Goal: Task Accomplishment & Management: Complete application form

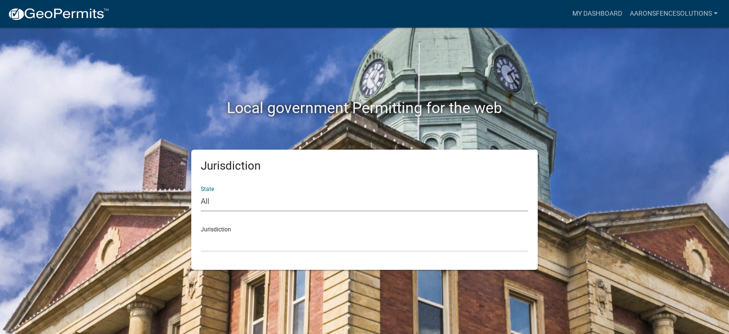
click at [225, 202] on select "All [US_STATE] [US_STATE] [US_STATE] [US_STATE] [US_STATE] [US_STATE] [US_STATE…" at bounding box center [364, 201] width 327 height 19
select select "[US_STATE]"
click at [201, 192] on select "All [US_STATE] [US_STATE] [US_STATE] [US_STATE] [US_STATE] [US_STATE] [US_STATE…" at bounding box center [364, 201] width 327 height 19
click at [221, 243] on select "City of [GEOGRAPHIC_DATA], [US_STATE] City of [GEOGRAPHIC_DATA], [US_STATE] Cit…" at bounding box center [364, 241] width 327 height 19
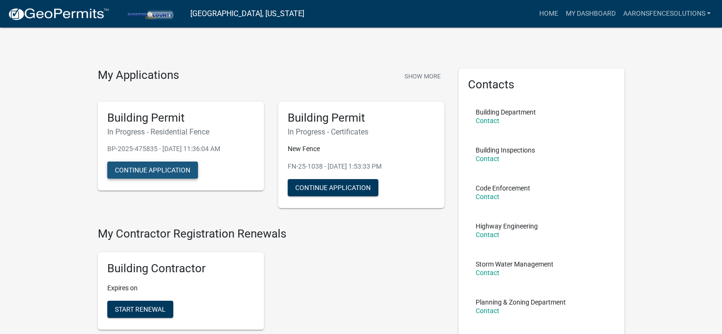
click at [169, 167] on button "Continue Application" at bounding box center [152, 169] width 91 height 17
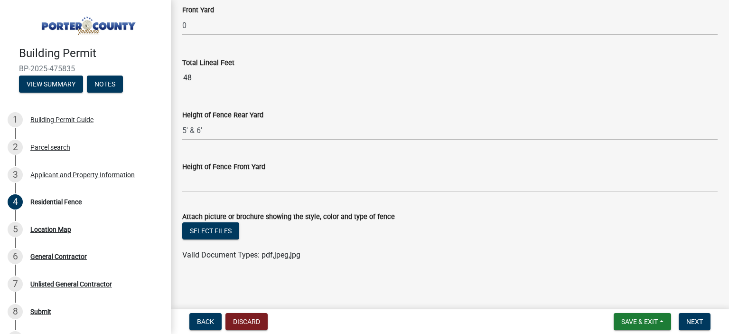
scroll to position [397, 0]
click at [226, 234] on button "Select files" at bounding box center [210, 230] width 57 height 17
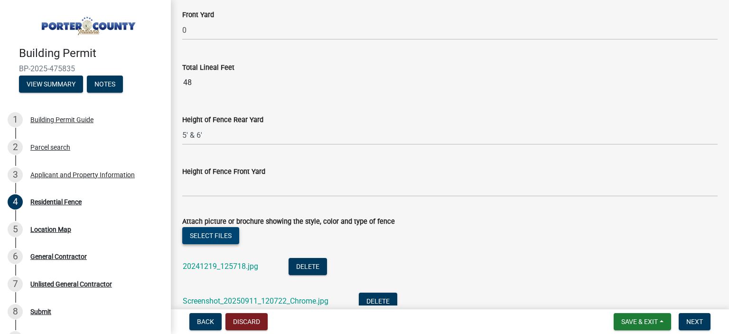
scroll to position [466, 0]
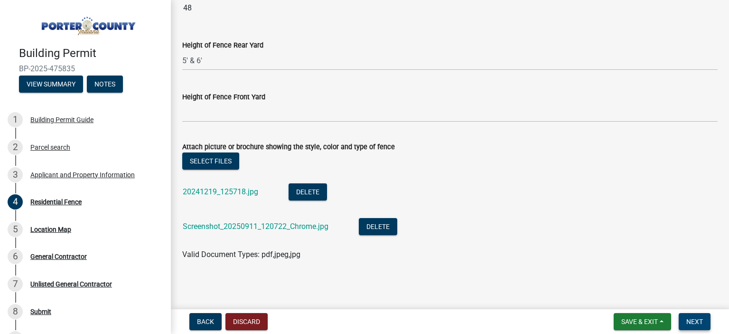
click at [698, 324] on span "Next" at bounding box center [694, 321] width 17 height 8
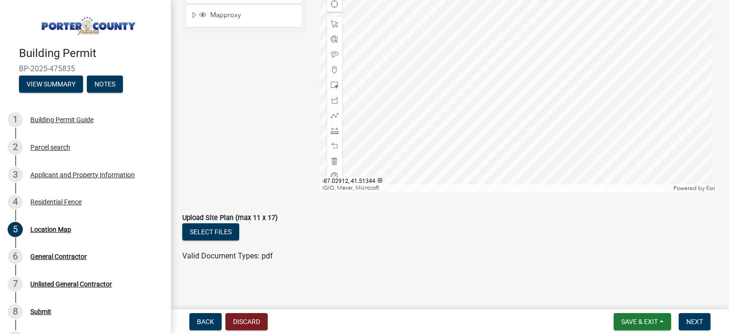
scroll to position [173, 0]
click at [230, 232] on button "Select files" at bounding box center [210, 229] width 57 height 17
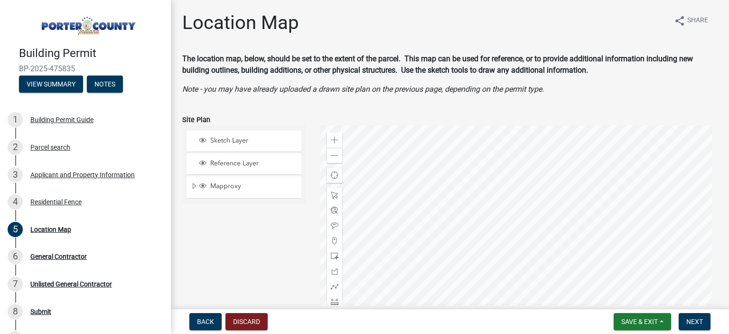
scroll to position [207, 0]
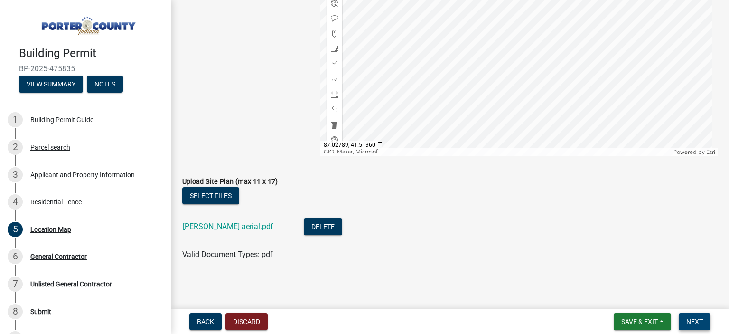
click at [683, 317] on button "Next" at bounding box center [694, 321] width 32 height 17
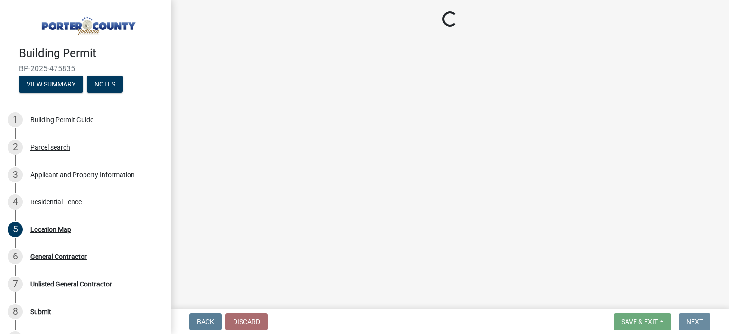
scroll to position [0, 0]
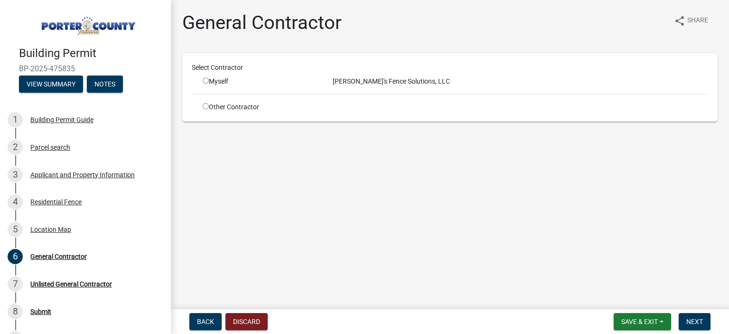
click at [204, 79] on input "radio" at bounding box center [206, 80] width 6 height 6
radio input "true"
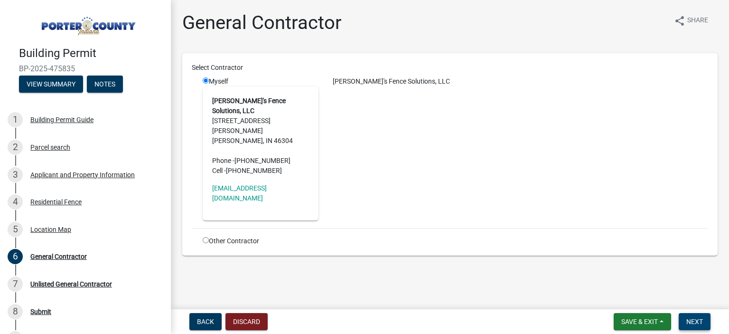
click at [690, 318] on span "Next" at bounding box center [694, 321] width 17 height 8
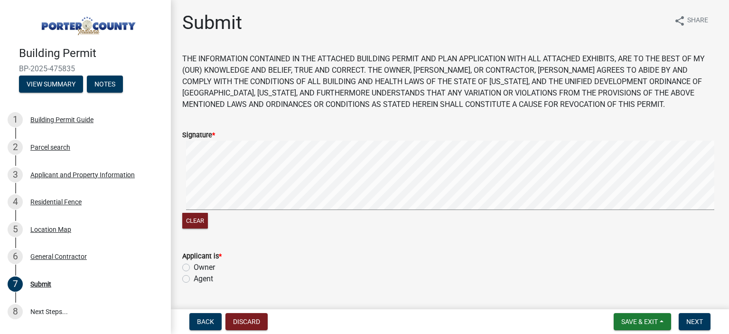
click at [211, 195] on signature-pad at bounding box center [449, 176] width 535 height 72
click at [194, 268] on label "Owner" at bounding box center [204, 266] width 21 height 11
click at [194, 268] on input "Owner" at bounding box center [197, 264] width 6 height 6
radio input "true"
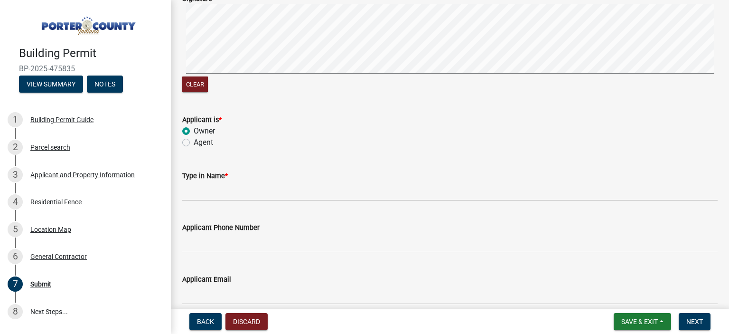
scroll to position [142, 0]
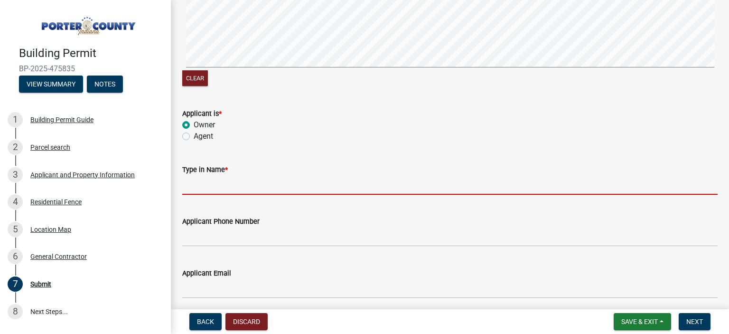
click at [241, 186] on input "Type in Name *" at bounding box center [449, 184] width 535 height 19
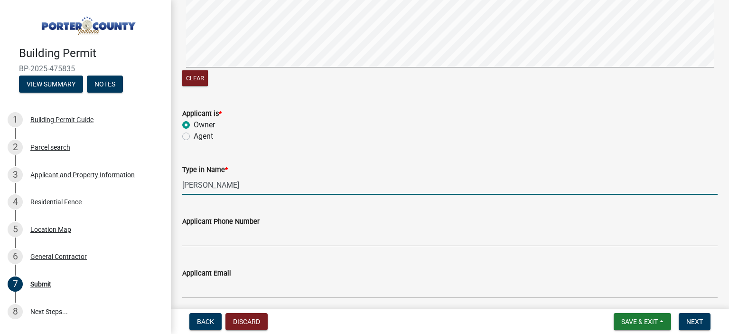
type input "[PERSON_NAME]"
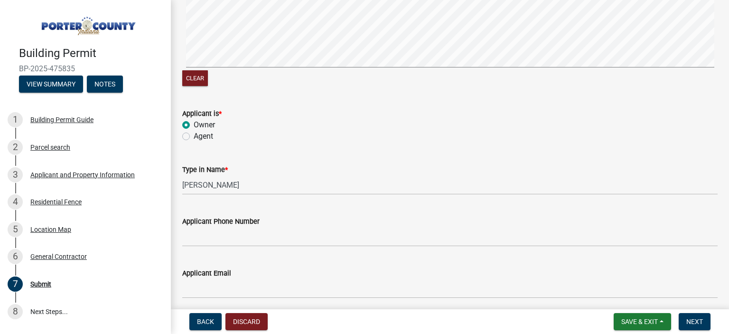
click at [214, 225] on label "Applicant Phone Number" at bounding box center [220, 221] width 77 height 7
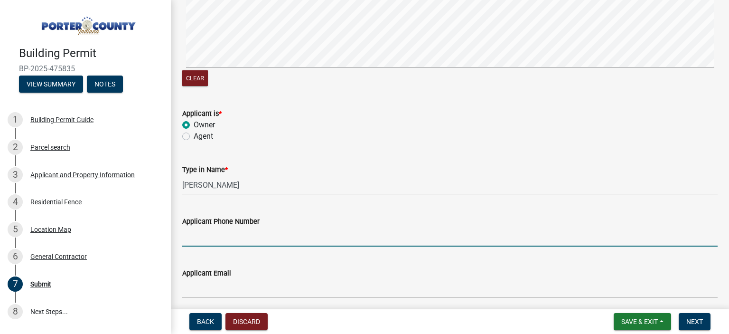
click at [214, 227] on input "Applicant Phone Number" at bounding box center [449, 236] width 535 height 19
type input "[PHONE_NUMBER]"
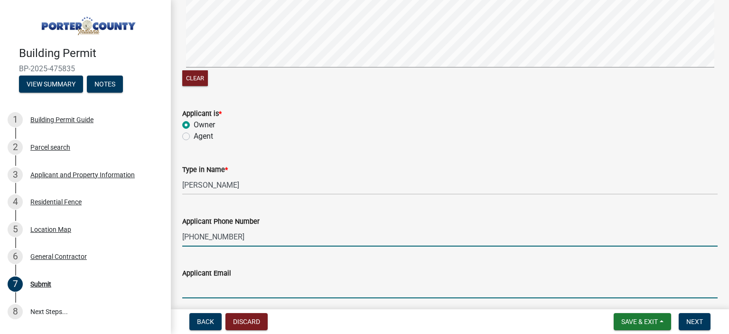
click at [211, 289] on input "Applicant Email" at bounding box center [449, 288] width 535 height 19
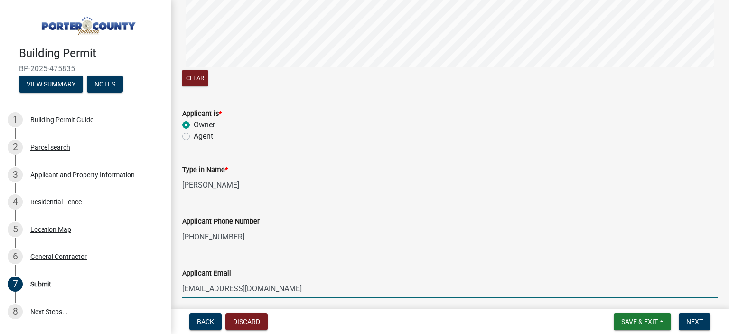
type input "[EMAIL_ADDRESS][DOMAIN_NAME]"
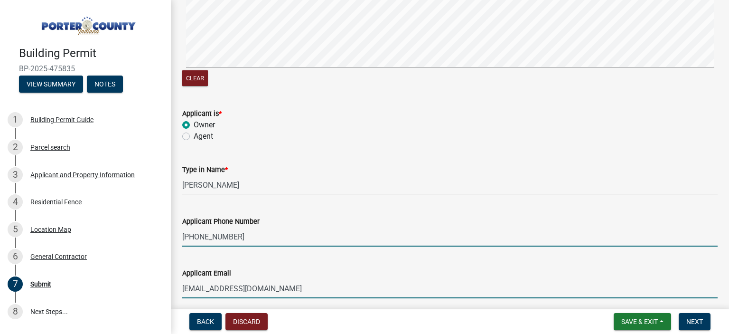
click at [416, 233] on input "[PHONE_NUMBER]" at bounding box center [449, 236] width 535 height 19
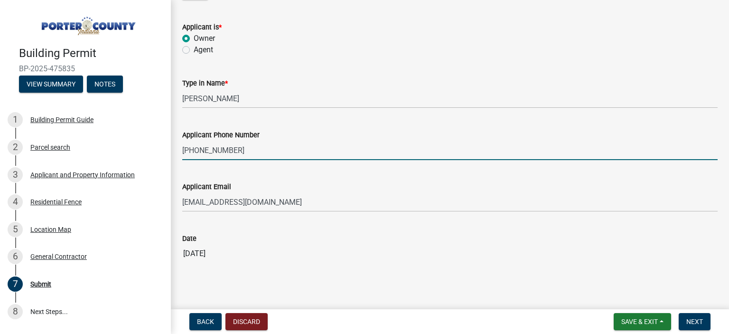
scroll to position [238, 0]
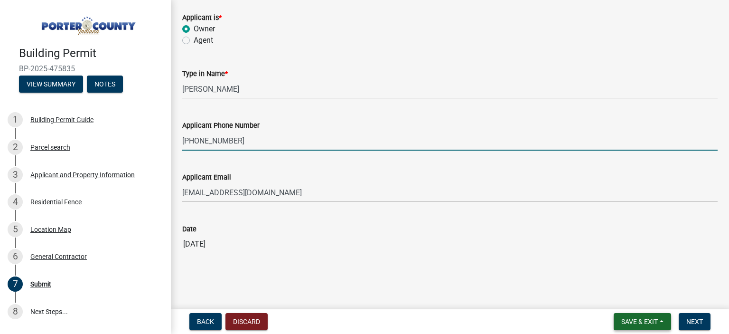
click at [644, 319] on span "Save & Exit" at bounding box center [639, 321] width 37 height 8
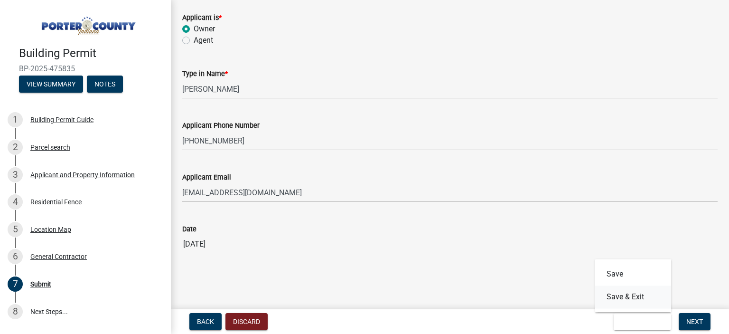
click at [620, 305] on button "Save & Exit" at bounding box center [633, 296] width 76 height 23
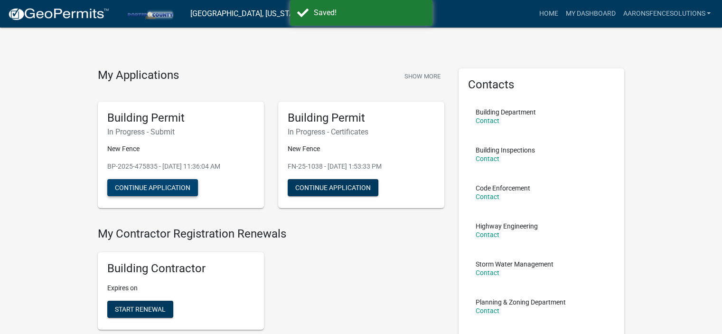
click at [160, 187] on button "Continue Application" at bounding box center [152, 187] width 91 height 17
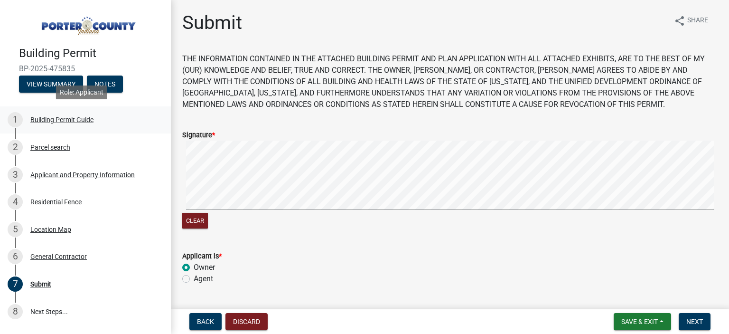
click at [72, 122] on div "1 Building Permit Guide" at bounding box center [82, 119] width 148 height 15
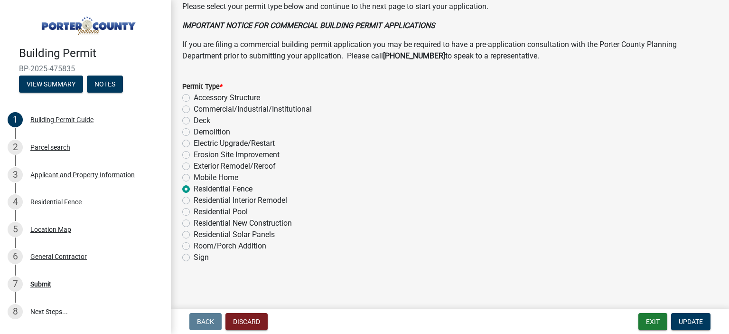
scroll to position [762, 0]
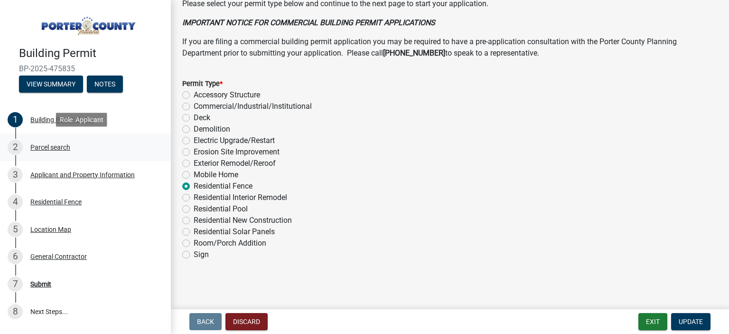
click at [52, 148] on div "Parcel search" at bounding box center [50, 147] width 40 height 7
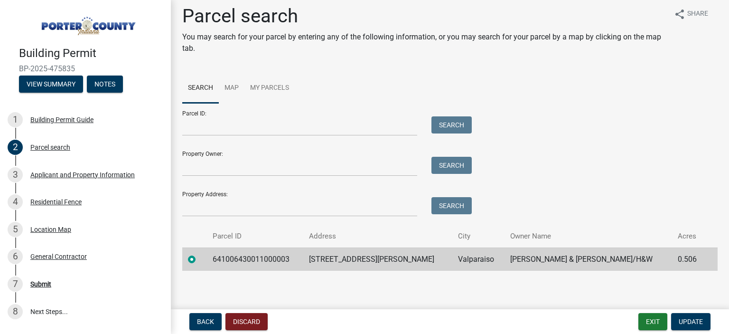
scroll to position [9, 0]
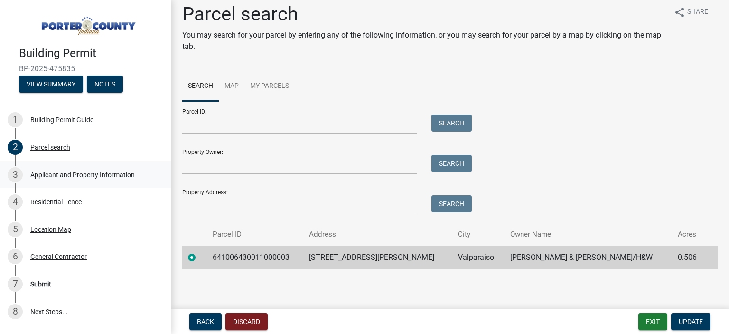
click at [51, 176] on div "Applicant and Property Information" at bounding box center [82, 174] width 104 height 7
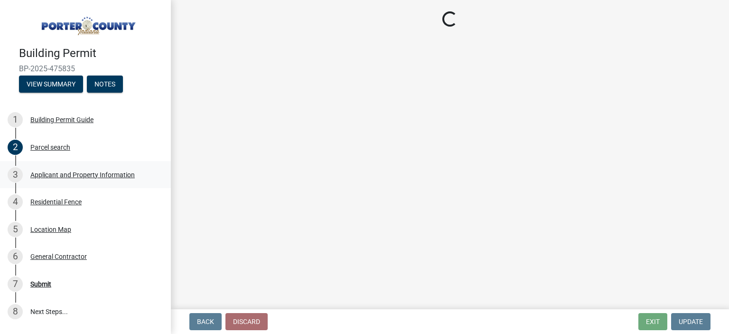
scroll to position [0, 0]
select select "6f5aa9ae-62ac-41bd-979a-9c71eae504cc"
select select "c796f995-08fe-487b-a20e-70ab553361d3"
select select "e2d1b1d7-ccc9-456b-9e96-e16306515997"
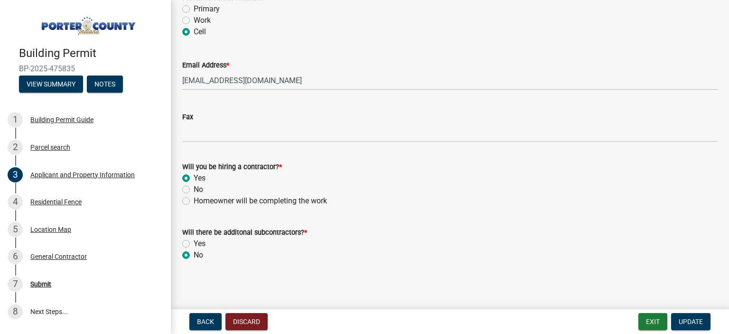
scroll to position [1441, 0]
click at [69, 198] on div "Residential Fence" at bounding box center [55, 201] width 51 height 7
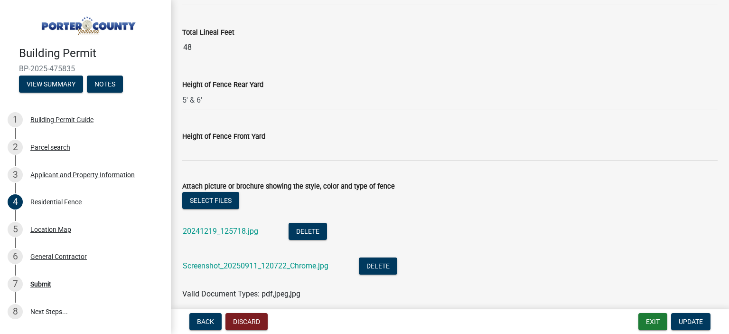
scroll to position [466, 0]
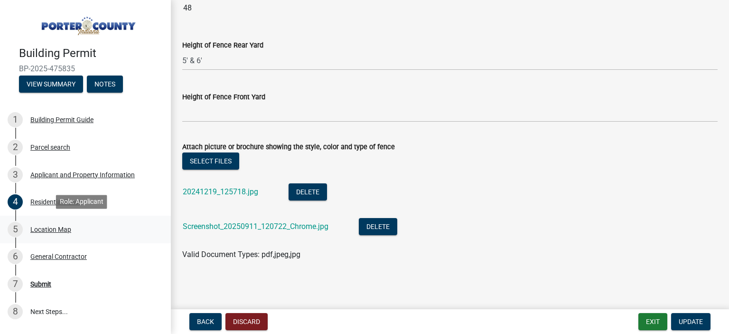
click at [65, 227] on div "Location Map" at bounding box center [50, 229] width 41 height 7
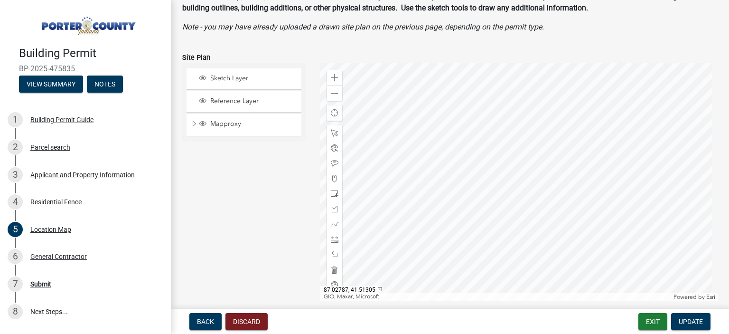
scroll to position [47, 0]
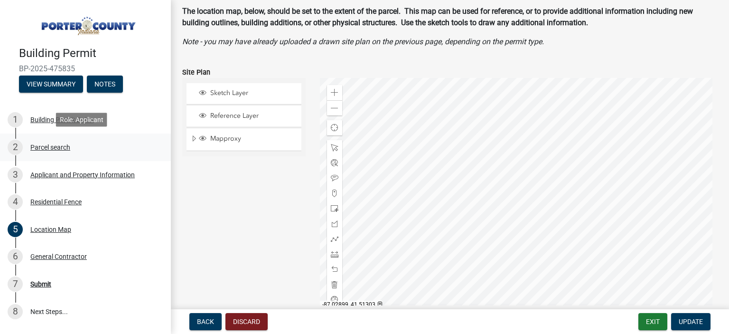
click at [43, 147] on div "Parcel search" at bounding box center [50, 147] width 40 height 7
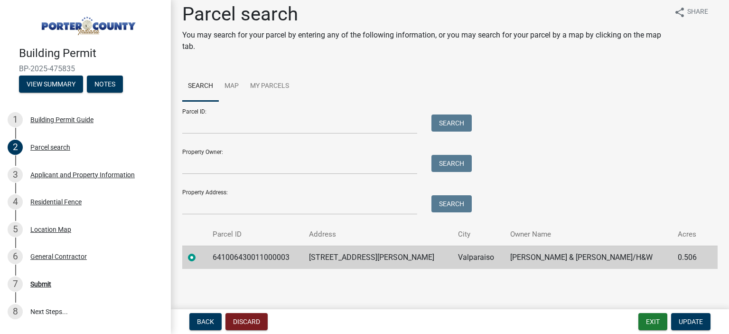
scroll to position [0, 0]
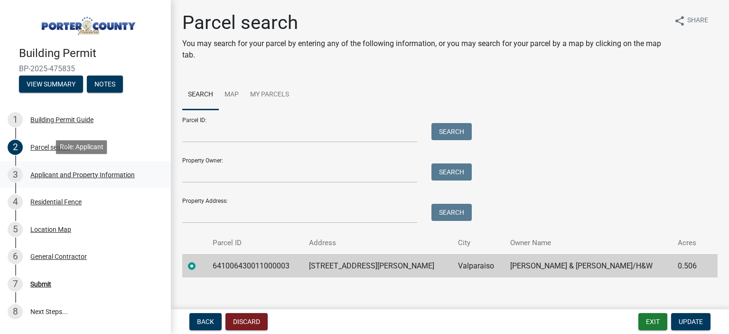
click at [55, 175] on div "Applicant and Property Information" at bounding box center [82, 174] width 104 height 7
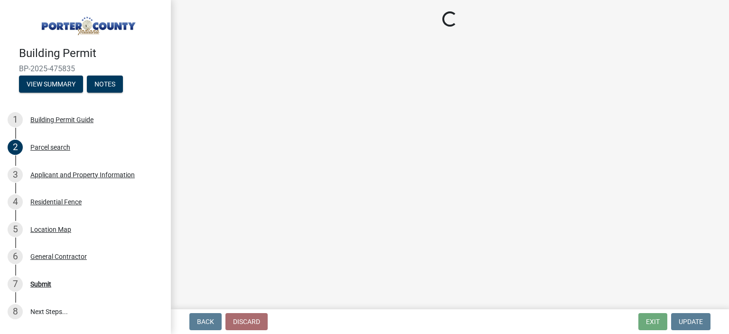
select select "6f5aa9ae-62ac-41bd-979a-9c71eae504cc"
select select "c796f995-08fe-487b-a20e-70ab553361d3"
select select "e2d1b1d7-ccc9-456b-9e96-e16306515997"
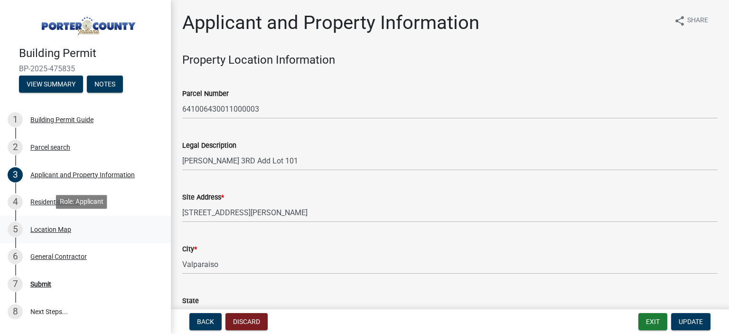
click at [49, 230] on div "Location Map" at bounding box center [50, 229] width 41 height 7
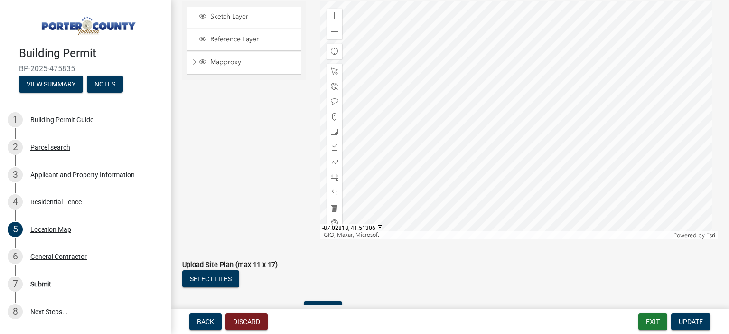
scroll to position [142, 0]
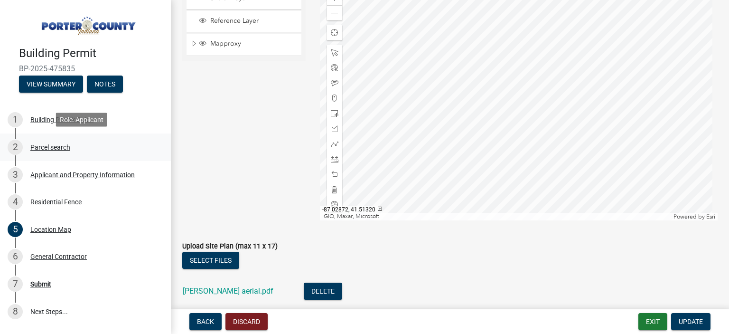
click at [43, 141] on div "2 Parcel search" at bounding box center [82, 146] width 148 height 15
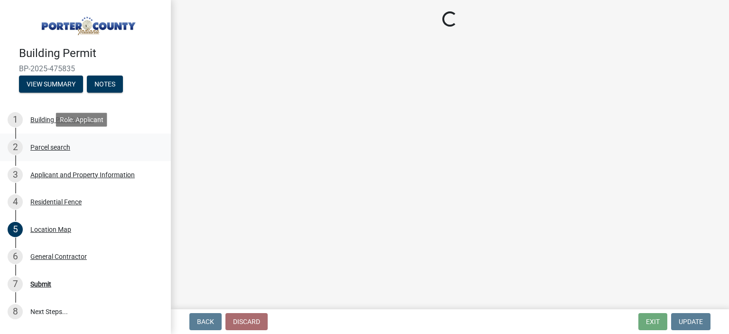
scroll to position [0, 0]
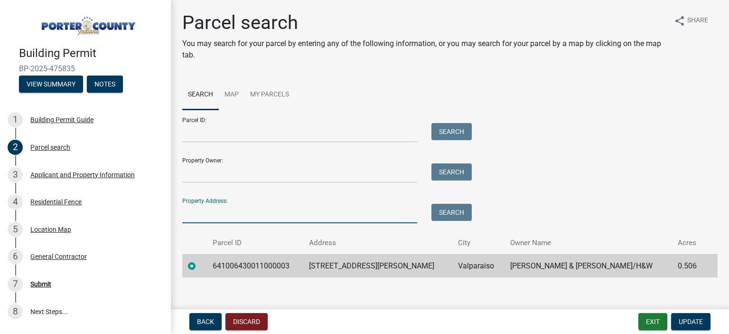
click at [209, 205] on input "Property Address:" at bounding box center [299, 213] width 235 height 19
type input "[STREET_ADDRESS][PERSON_NAME]"
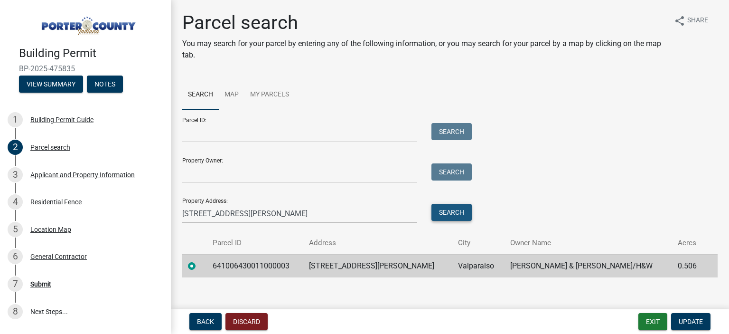
click at [451, 210] on button "Search" at bounding box center [451, 212] width 40 height 17
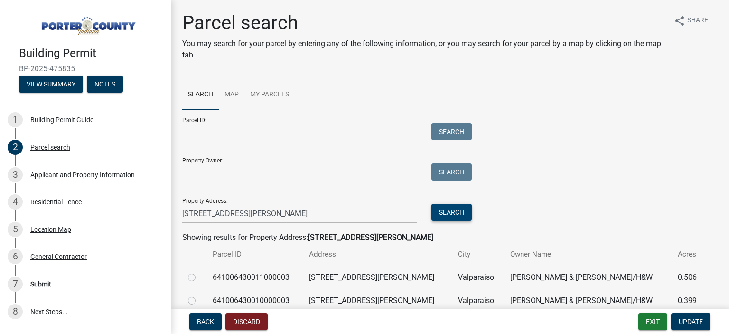
scroll to position [43, 0]
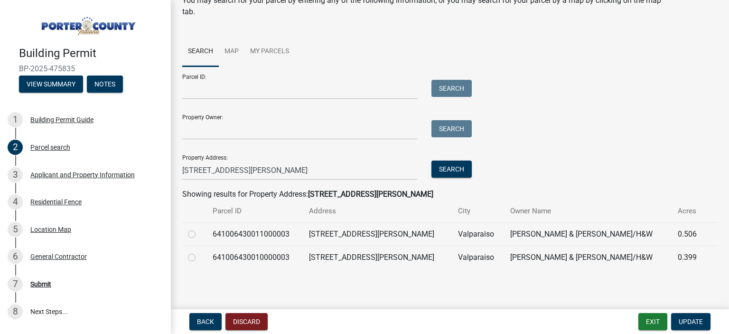
click at [199, 251] on label at bounding box center [199, 251] width 0 height 0
click at [199, 256] on input "radio" at bounding box center [202, 254] width 6 height 6
radio input "true"
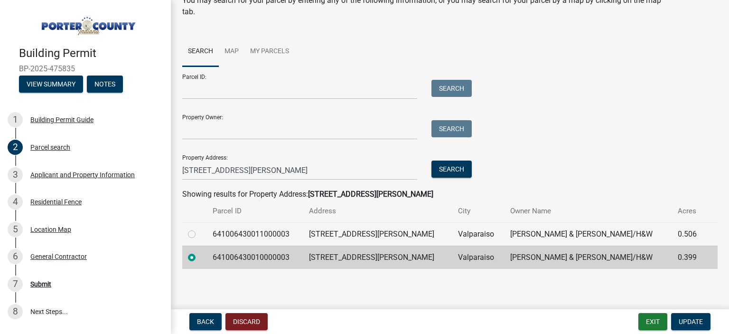
click at [199, 228] on label at bounding box center [199, 228] width 0 height 0
click at [199, 234] on input "radio" at bounding box center [202, 231] width 6 height 6
radio input "true"
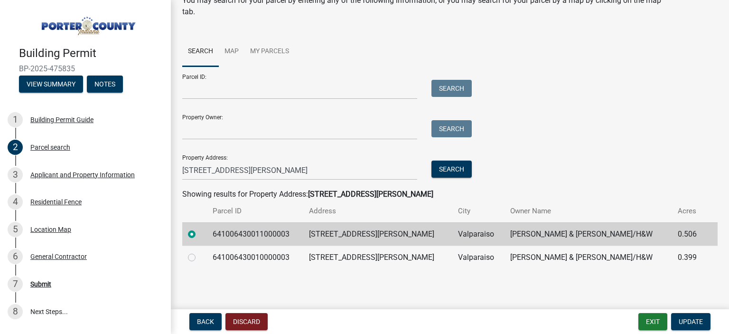
click at [199, 251] on label at bounding box center [199, 251] width 0 height 0
click at [199, 256] on input "radio" at bounding box center [202, 254] width 6 height 6
radio input "true"
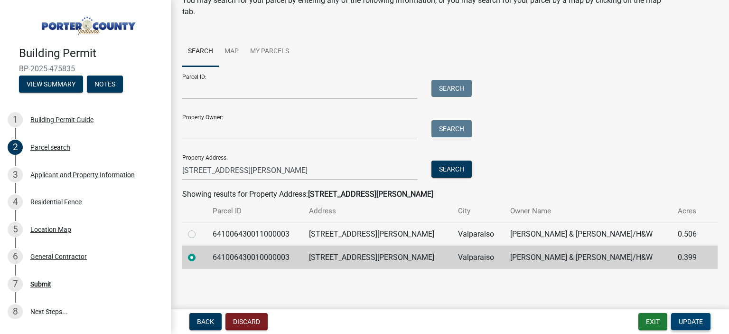
click at [681, 324] on span "Update" at bounding box center [690, 321] width 24 height 8
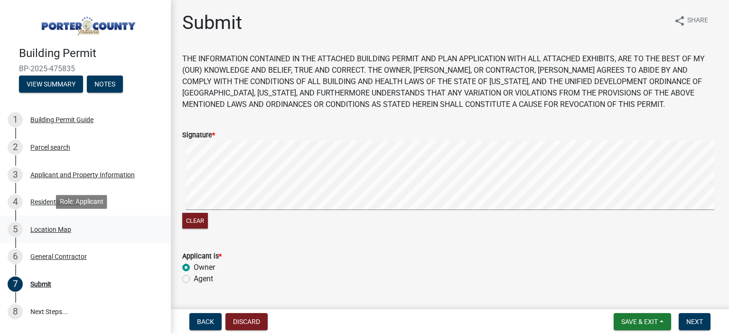
click at [56, 226] on div "Location Map" at bounding box center [50, 229] width 41 height 7
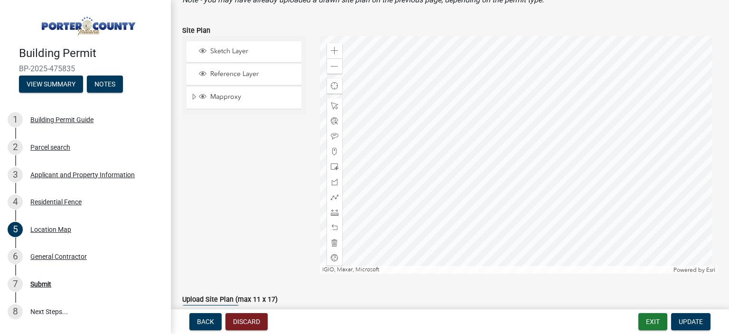
scroll to position [95, 0]
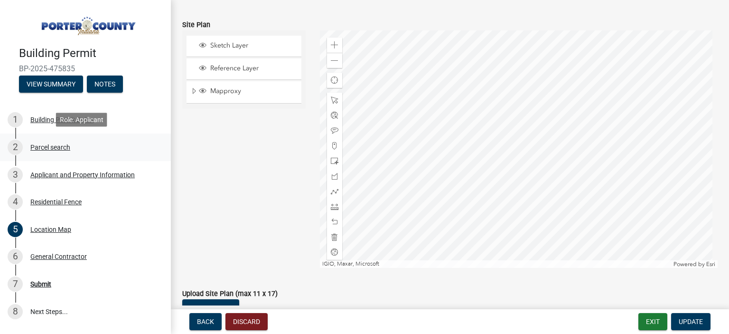
click at [50, 147] on div "Parcel search" at bounding box center [50, 147] width 40 height 7
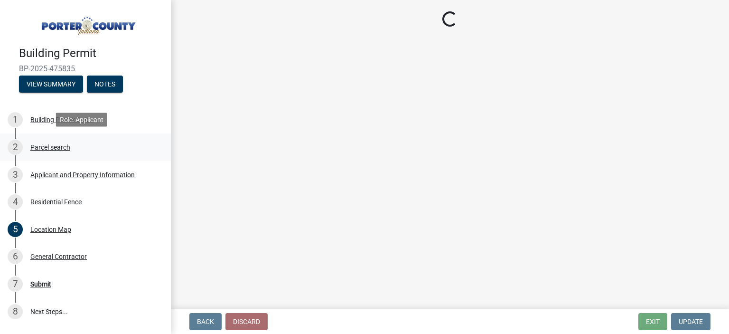
scroll to position [0, 0]
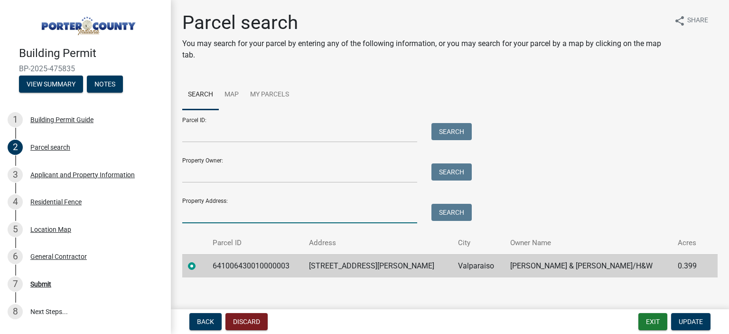
click at [225, 208] on input "Property Address:" at bounding box center [299, 213] width 235 height 19
type input "[STREET_ADDRESS][PERSON_NAME]"
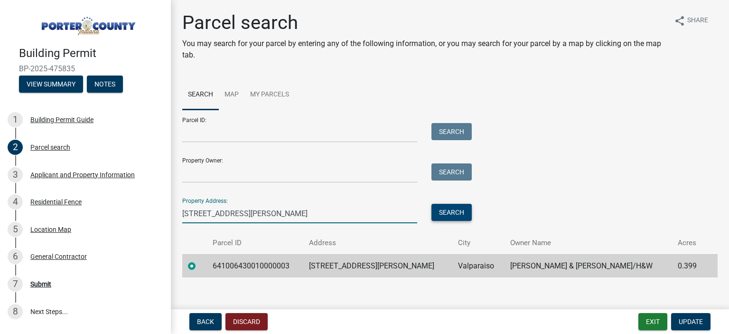
click at [445, 214] on button "Search" at bounding box center [451, 212] width 40 height 17
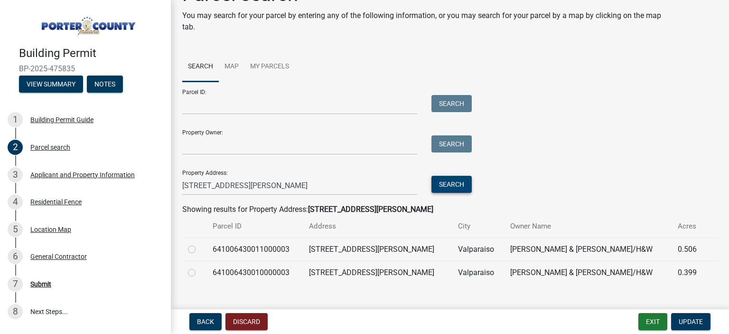
scroll to position [43, 0]
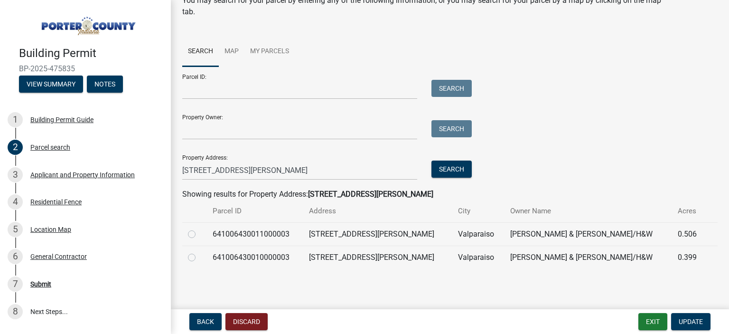
click at [199, 228] on label at bounding box center [199, 228] width 0 height 0
click at [199, 234] on input "radio" at bounding box center [202, 231] width 6 height 6
radio input "true"
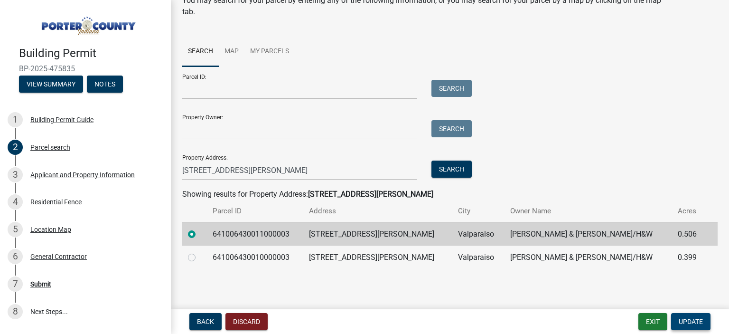
click at [683, 319] on span "Update" at bounding box center [690, 321] width 24 height 8
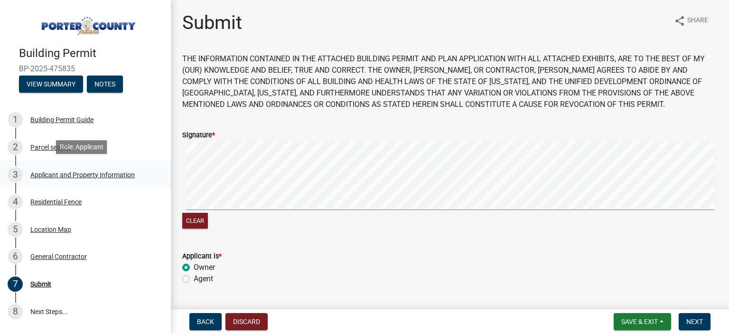
click at [64, 174] on div "Applicant and Property Information" at bounding box center [82, 174] width 104 height 7
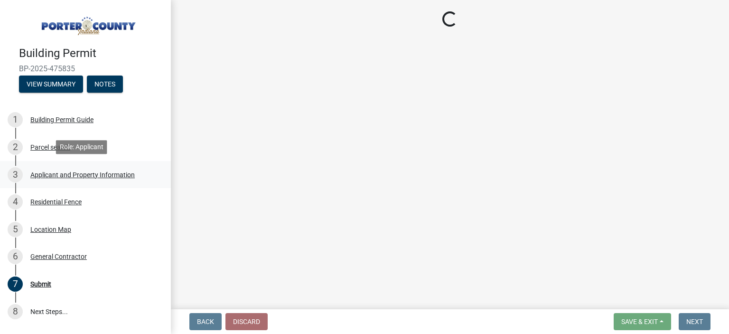
select select "6f5aa9ae-62ac-41bd-979a-9c71eae504cc"
select select "c796f995-08fe-487b-a20e-70ab553361d3"
select select "e2d1b1d7-ccc9-456b-9e96-e16306515997"
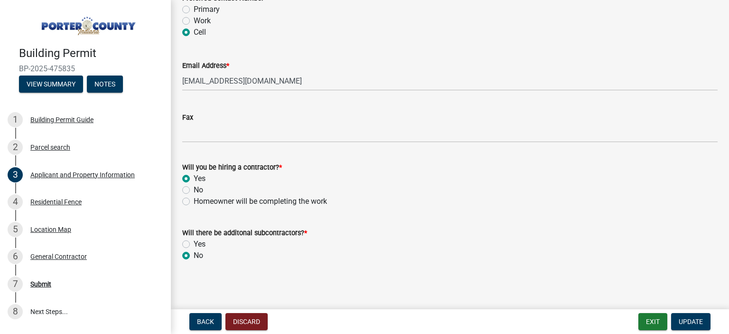
scroll to position [1441, 0]
click at [71, 199] on div "Residential Fence" at bounding box center [55, 201] width 51 height 7
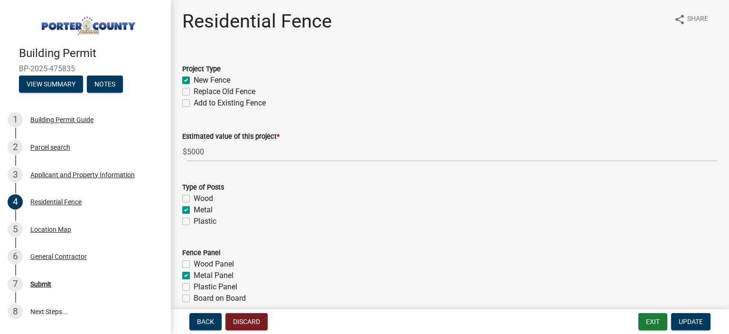
scroll to position [0, 0]
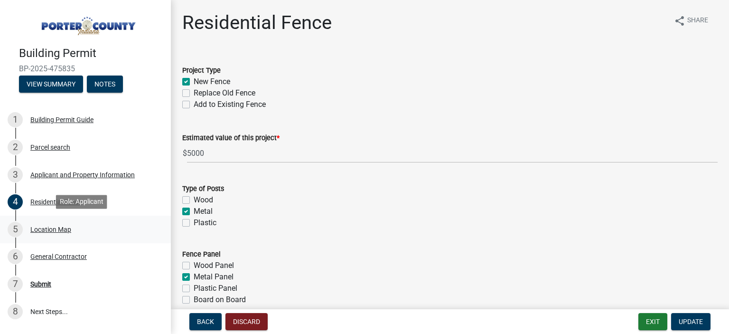
click at [49, 228] on div "Location Map" at bounding box center [50, 229] width 41 height 7
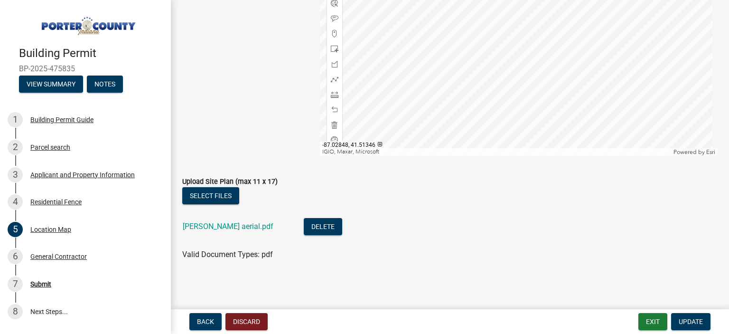
scroll to position [17, 0]
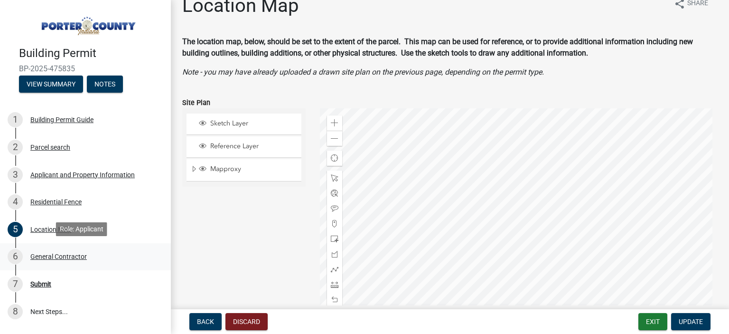
click at [67, 256] on div "General Contractor" at bounding box center [58, 256] width 56 height 7
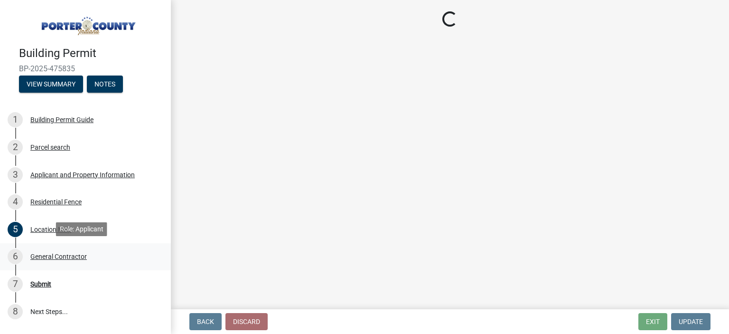
scroll to position [0, 0]
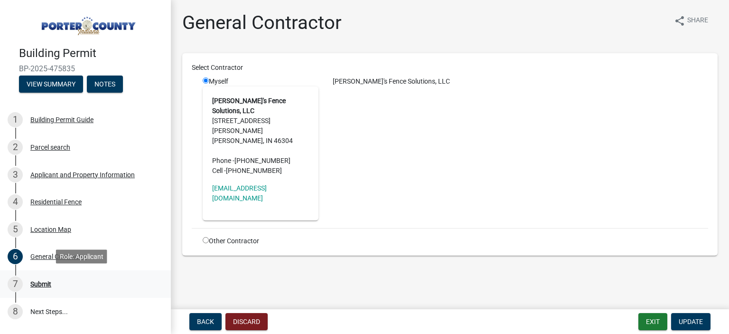
click at [37, 280] on div "Submit" at bounding box center [40, 283] width 21 height 7
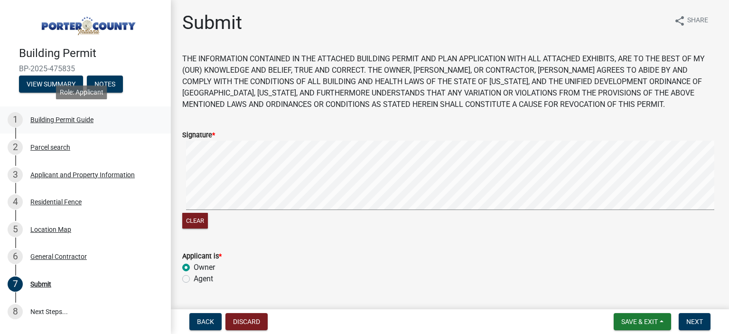
click at [80, 122] on div "1 Building Permit Guide" at bounding box center [82, 119] width 148 height 15
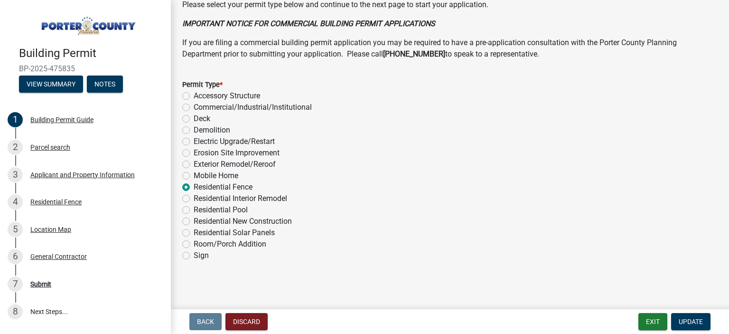
scroll to position [762, 0]
click at [46, 144] on div "Parcel search" at bounding box center [50, 147] width 40 height 7
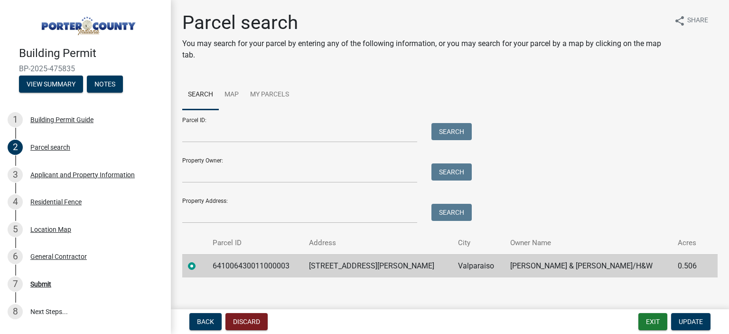
scroll to position [9, 0]
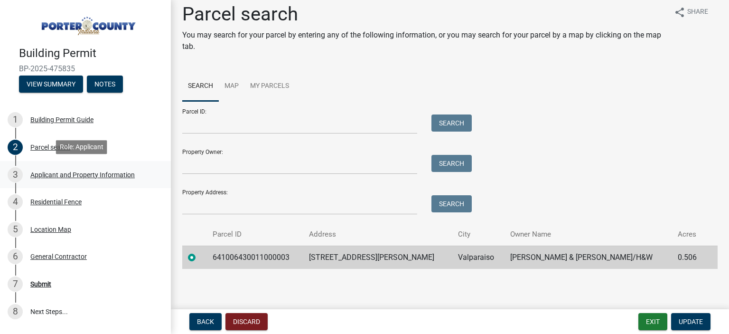
click at [60, 176] on div "Applicant and Property Information" at bounding box center [82, 174] width 104 height 7
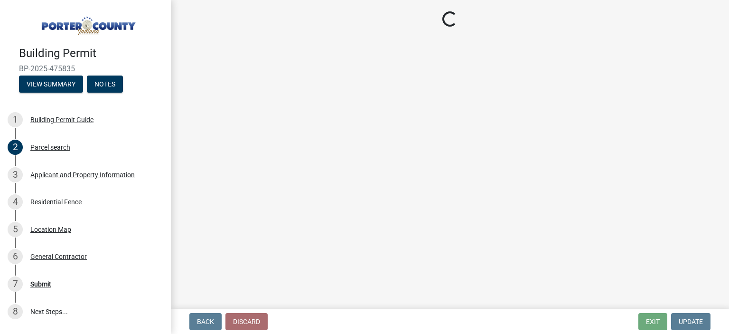
select select "6f5aa9ae-62ac-41bd-979a-9c71eae504cc"
select select "c796f995-08fe-487b-a20e-70ab553361d3"
select select "e2d1b1d7-ccc9-456b-9e96-e16306515997"
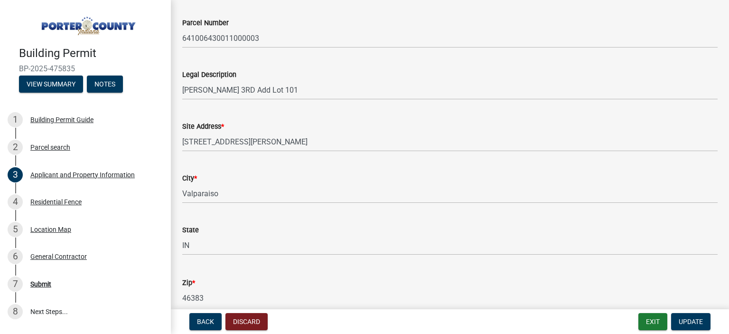
scroll to position [95, 0]
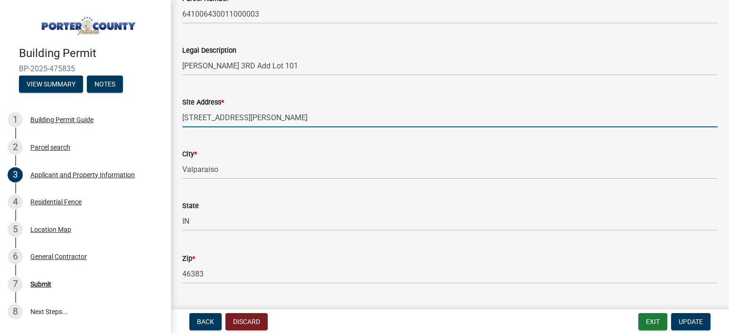
click at [286, 124] on input "[STREET_ADDRESS][PERSON_NAME]" at bounding box center [449, 117] width 535 height 19
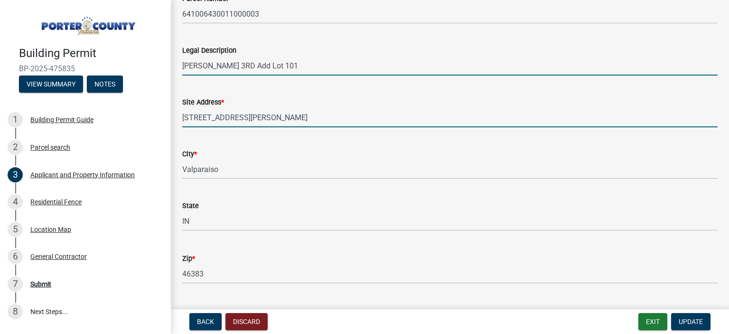
click at [292, 61] on input "[PERSON_NAME] 3RD Add Lot 101" at bounding box center [449, 65] width 535 height 19
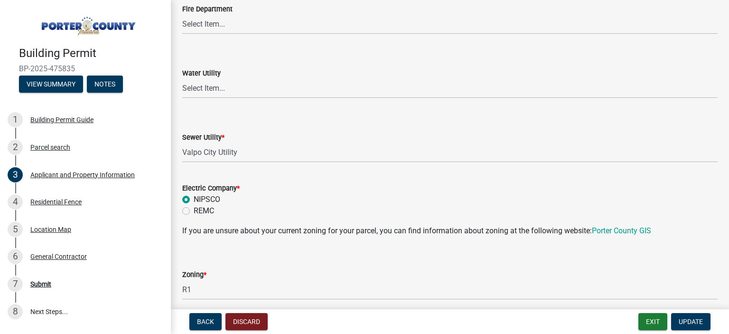
scroll to position [617, 0]
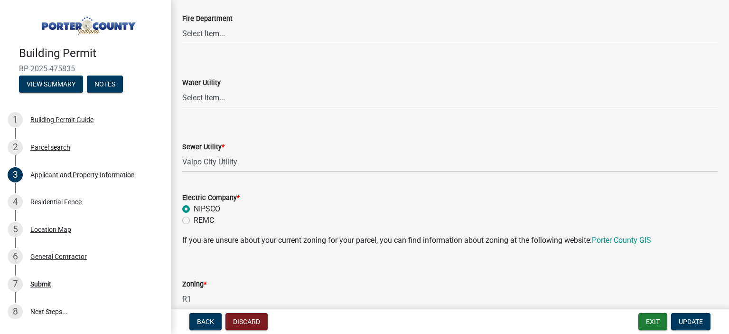
type input "[PERSON_NAME] 3RD Add Lot 101 - Fence will be on both parcels - It only lets me…"
click at [228, 163] on select "Select Item... Aqua [US_STATE] Inc Damon Run Falling Waters Lake Eliza - LEACD …" at bounding box center [449, 161] width 535 height 19
click at [236, 179] on wm-data-entity-input "Sewer Utility * Select Item... Aqua [US_STATE] Inc Damon Run Falling Waters Lak…" at bounding box center [449, 148] width 535 height 64
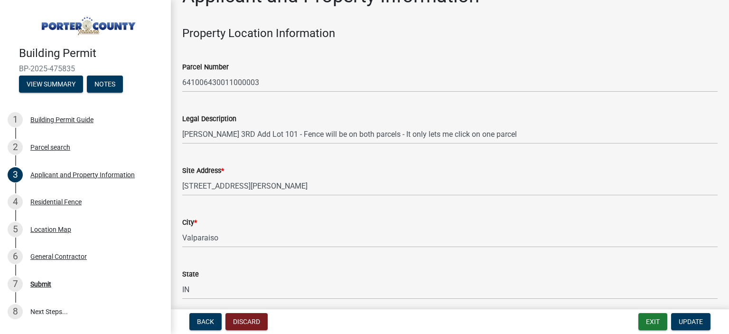
scroll to position [18, 0]
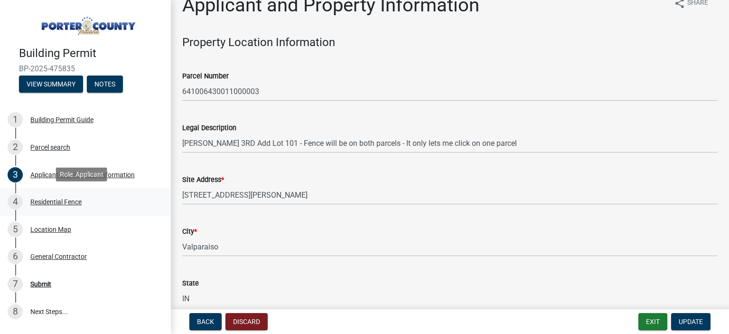
click at [47, 198] on div "Residential Fence" at bounding box center [55, 201] width 51 height 7
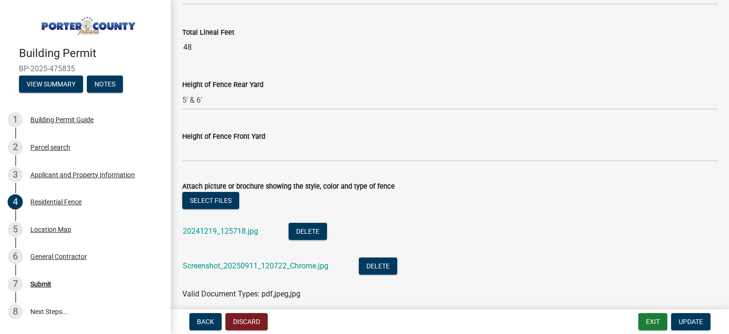
scroll to position [466, 0]
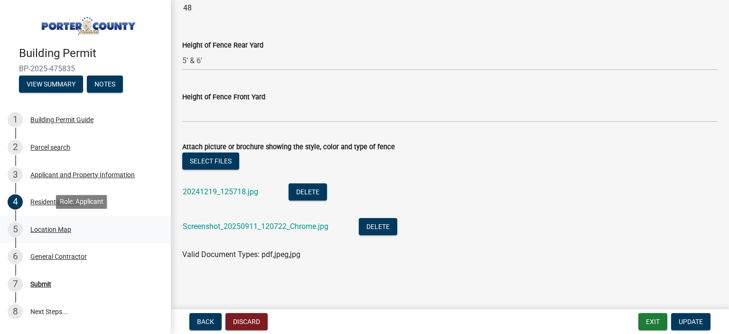
click at [46, 226] on div "Location Map" at bounding box center [50, 229] width 41 height 7
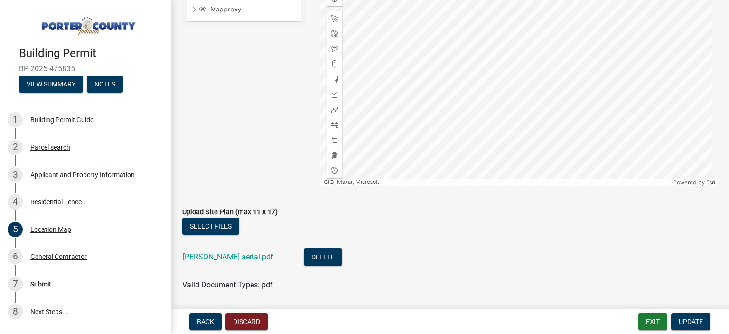
scroll to position [207, 0]
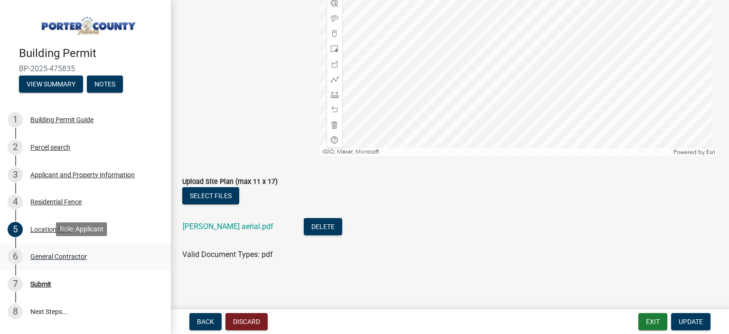
click at [54, 253] on div "General Contractor" at bounding box center [58, 256] width 56 height 7
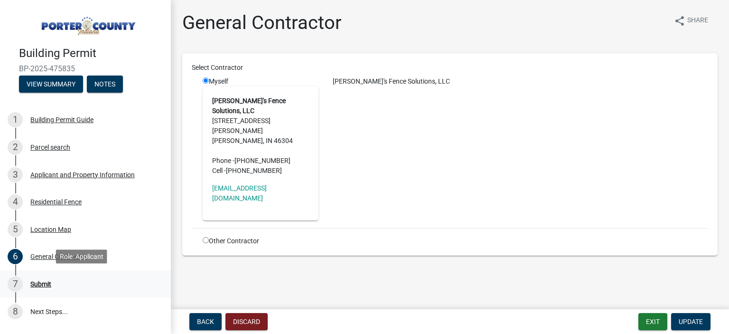
click at [40, 283] on div "Submit" at bounding box center [40, 283] width 21 height 7
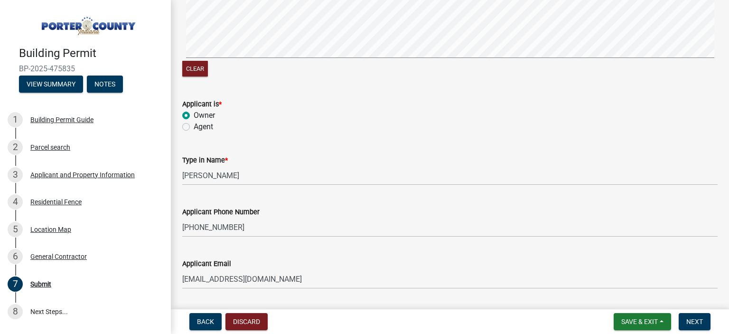
scroll to position [238, 0]
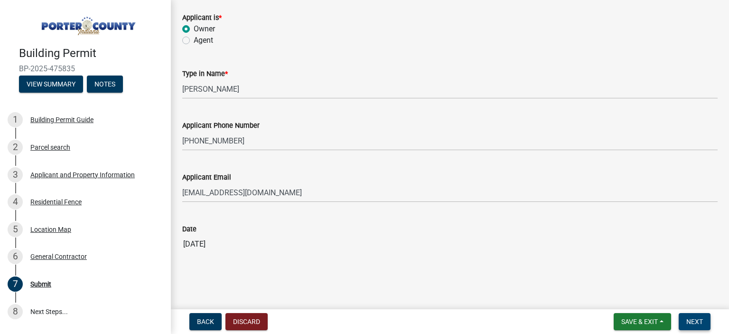
click at [691, 322] on span "Next" at bounding box center [694, 321] width 17 height 8
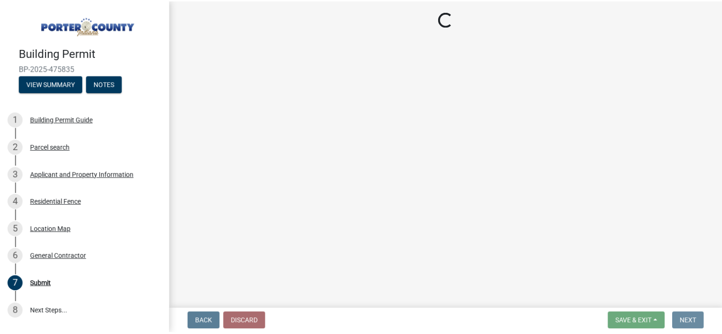
scroll to position [0, 0]
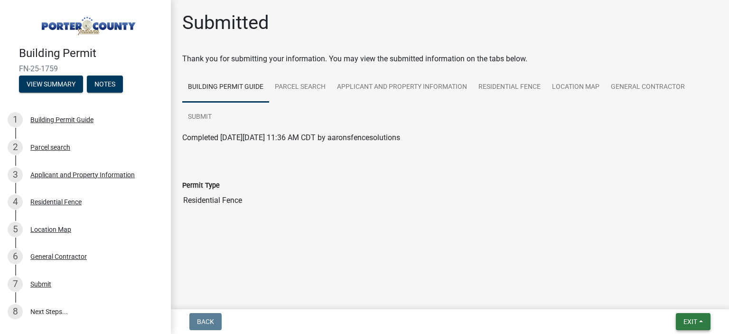
click at [691, 320] on span "Exit" at bounding box center [690, 321] width 14 height 8
click at [683, 304] on button "Save & Exit" at bounding box center [673, 296] width 76 height 23
